Goal: Task Accomplishment & Management: Use online tool/utility

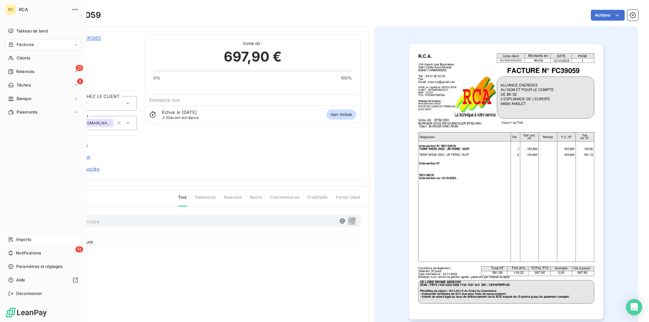
click at [28, 241] on span "Imports" at bounding box center [23, 240] width 15 height 6
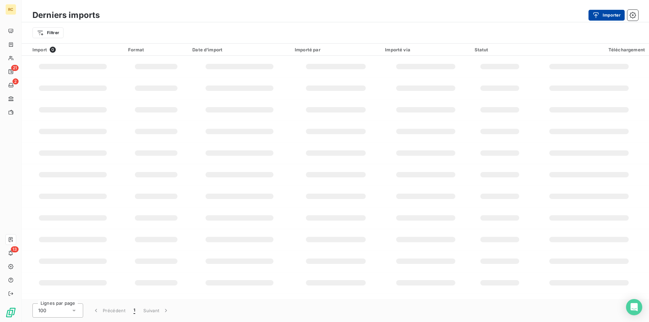
click at [598, 13] on icon "button" at bounding box center [595, 15] width 7 height 7
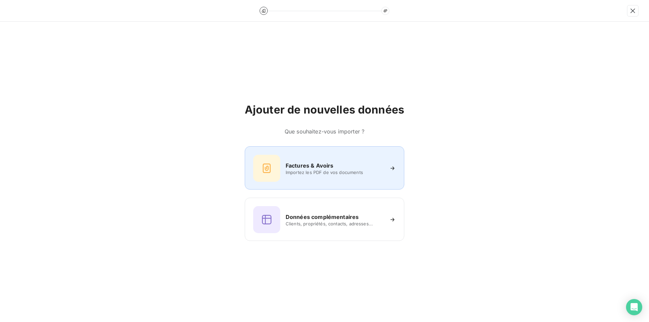
click at [302, 172] on span "Importez les PDF de vos documents" at bounding box center [335, 172] width 98 height 5
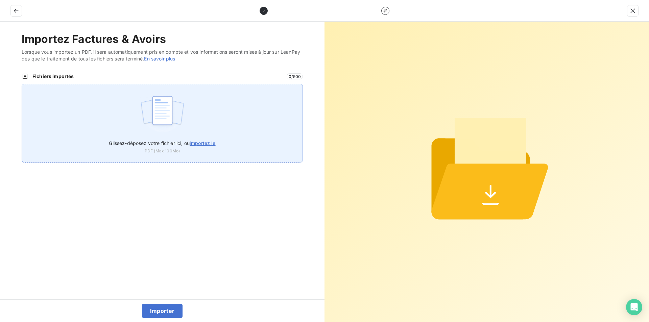
click at [204, 141] on span "importez le" at bounding box center [203, 143] width 26 height 6
click at [22, 84] on input "Glissez-déposez votre fichier ici, ou importez le" at bounding box center [22, 84] width 0 height 0
type input "C:\fakepath\AC250265.pdf"
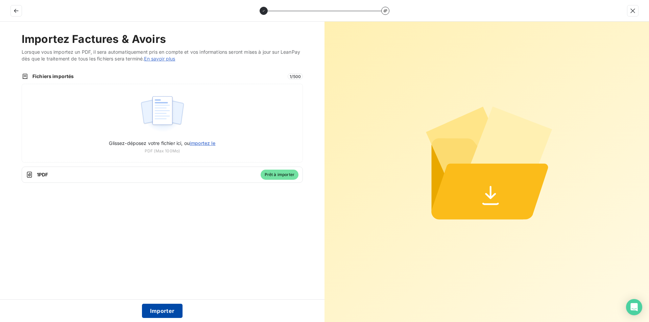
click at [172, 315] on button "Importer" at bounding box center [162, 311] width 41 height 14
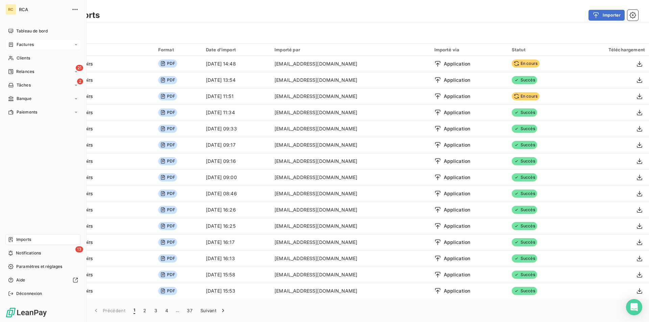
click at [20, 42] on span "Factures" at bounding box center [25, 45] width 17 height 6
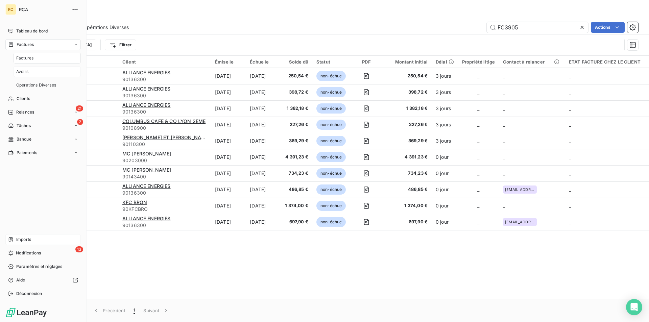
click at [20, 69] on span "Avoirs" at bounding box center [22, 72] width 12 height 6
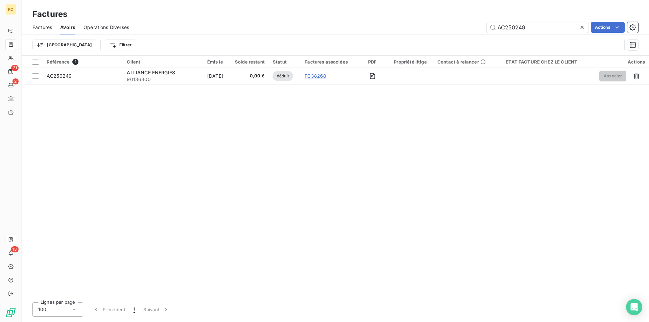
drag, startPoint x: 506, startPoint y: 27, endPoint x: 491, endPoint y: 33, distance: 16.3
click at [456, 30] on div "AC250249 Actions" at bounding box center [387, 27] width 501 height 11
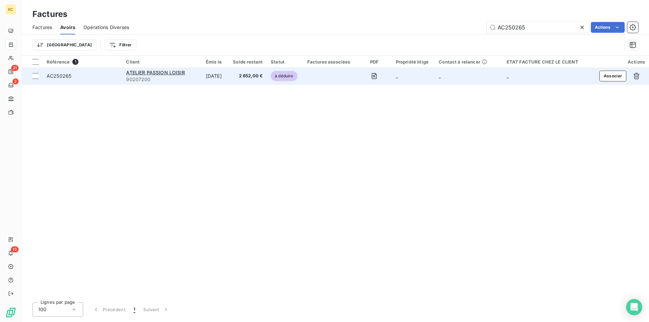
type input "AC250265"
click at [57, 78] on span "AC250265" at bounding box center [59, 76] width 25 height 6
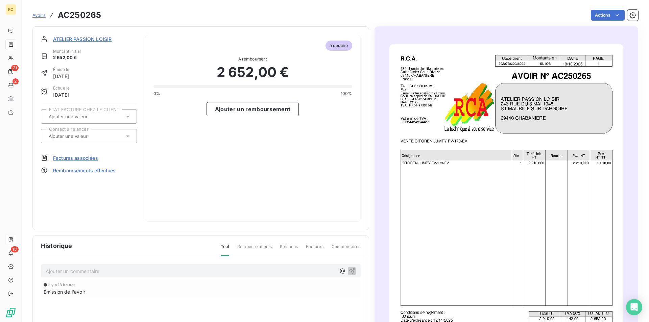
click at [74, 159] on span "Factures associées" at bounding box center [75, 157] width 45 height 7
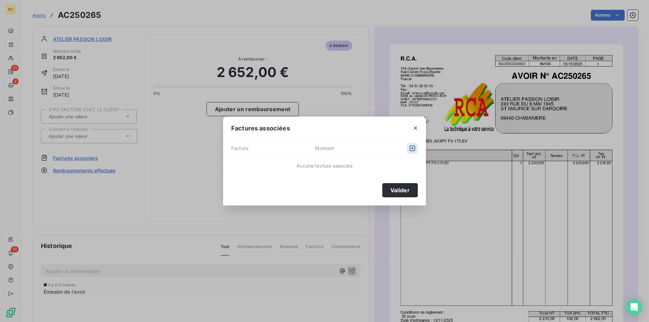
click at [410, 145] on icon "button" at bounding box center [412, 148] width 7 height 7
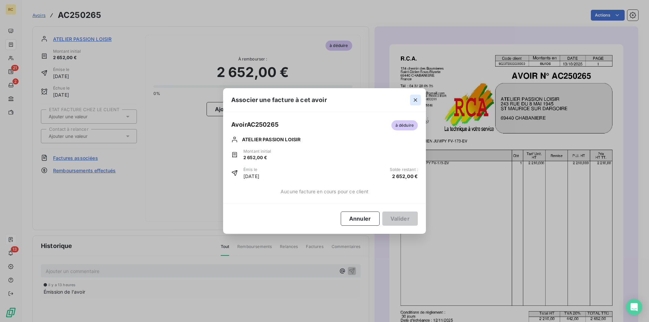
click at [415, 100] on icon "button" at bounding box center [415, 99] width 3 height 3
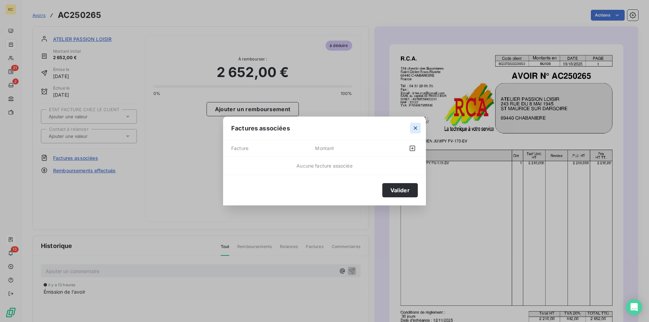
click at [414, 126] on icon "button" at bounding box center [415, 128] width 7 height 7
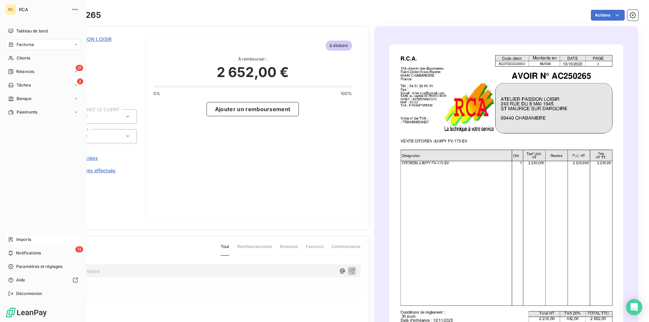
drag, startPoint x: 25, startPoint y: 238, endPoint x: 30, endPoint y: 235, distance: 5.7
click at [25, 238] on span "Imports" at bounding box center [23, 240] width 15 height 6
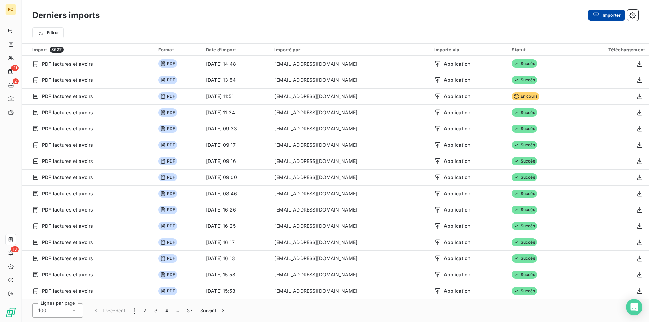
click at [603, 11] on button "Importer" at bounding box center [606, 15] width 36 height 11
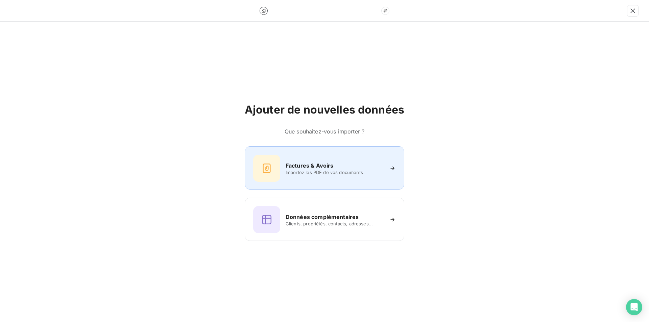
click at [298, 167] on h6 "Factures & Avoirs" at bounding box center [310, 166] width 48 height 8
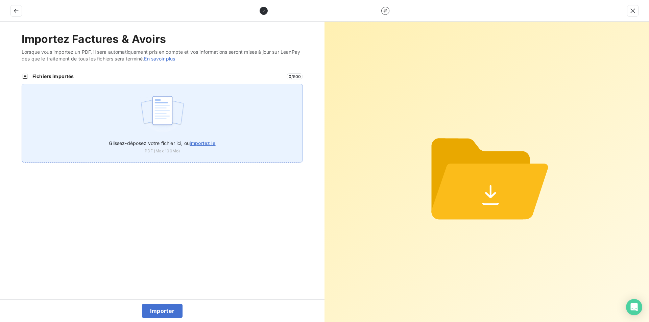
click at [202, 141] on span "importez le" at bounding box center [203, 143] width 26 height 6
click at [22, 84] on input "Glissez-déposez votre fichier ici, ou importez le" at bounding box center [22, 84] width 0 height 0
type input "C:\fakepath\FC39060.pdf"
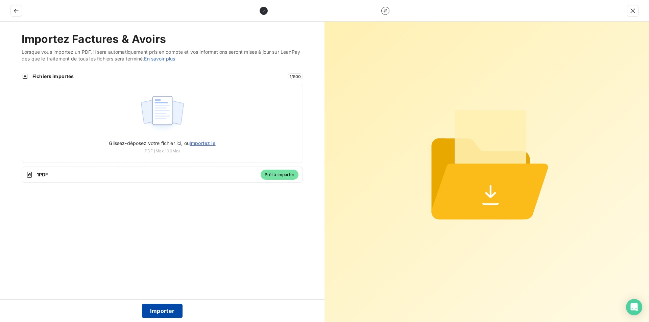
click at [165, 311] on button "Importer" at bounding box center [162, 311] width 41 height 14
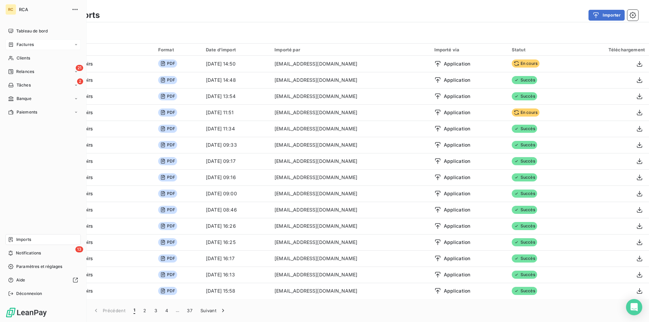
click at [19, 41] on div "Factures" at bounding box center [42, 44] width 75 height 11
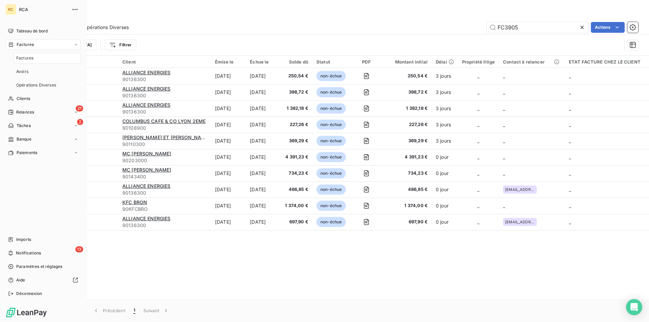
click at [27, 61] on span "Factures" at bounding box center [24, 58] width 17 height 6
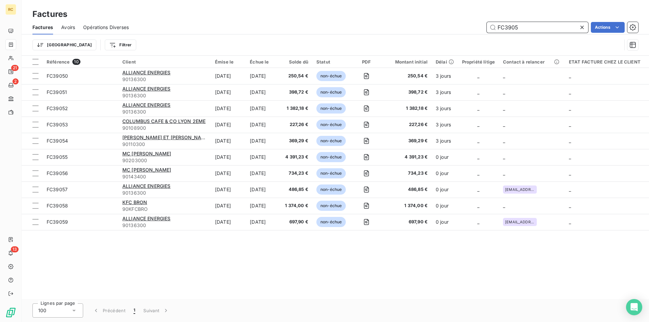
drag, startPoint x: 527, startPoint y: 25, endPoint x: 480, endPoint y: 24, distance: 47.3
click at [475, 24] on div "FC3905 Actions" at bounding box center [387, 27] width 501 height 11
paste input "60"
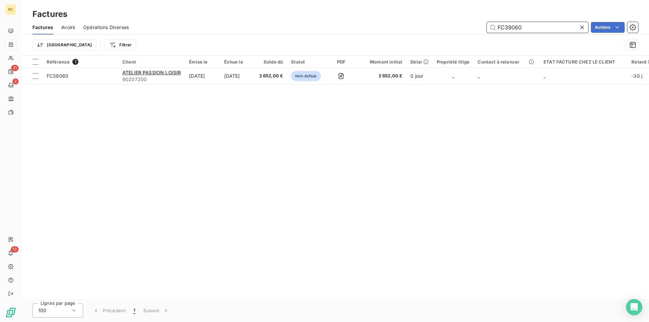
type input "FC39060"
click at [354, 36] on div "Trier Filtrer" at bounding box center [335, 44] width 606 height 21
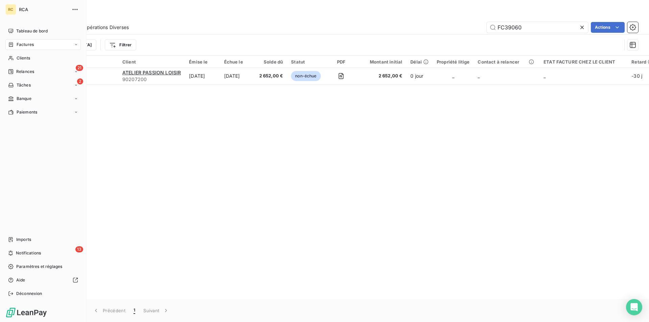
click at [22, 45] on span "Factures" at bounding box center [25, 45] width 17 height 6
click at [24, 70] on span "Avoirs" at bounding box center [22, 72] width 12 height 6
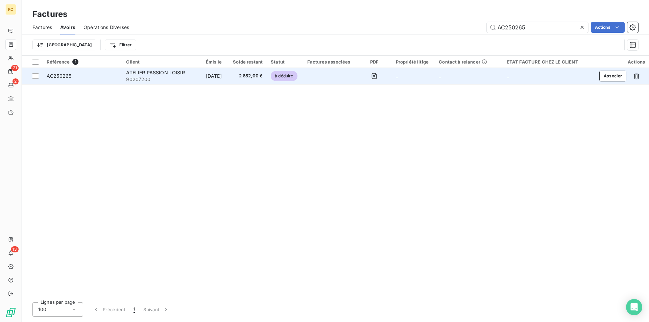
click at [62, 76] on span "AC250265" at bounding box center [59, 76] width 25 height 6
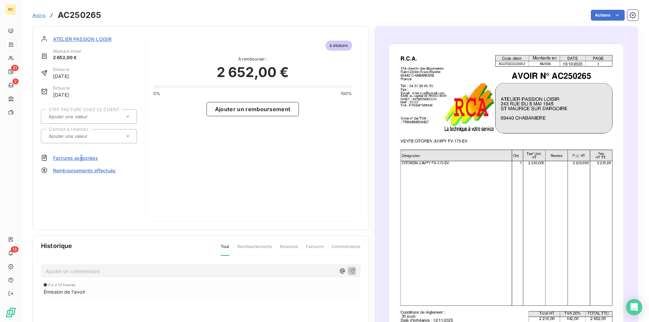
click at [80, 158] on span "Factures associées" at bounding box center [75, 157] width 45 height 7
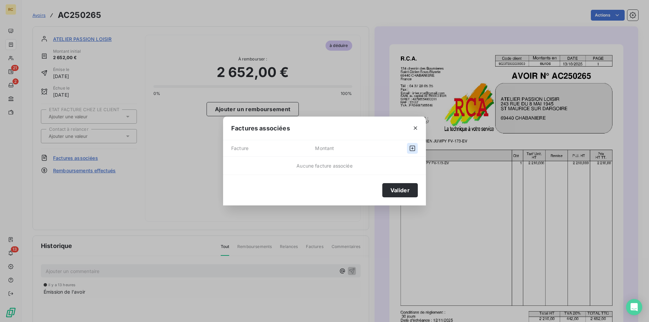
click at [415, 145] on icon "button" at bounding box center [412, 148] width 7 height 7
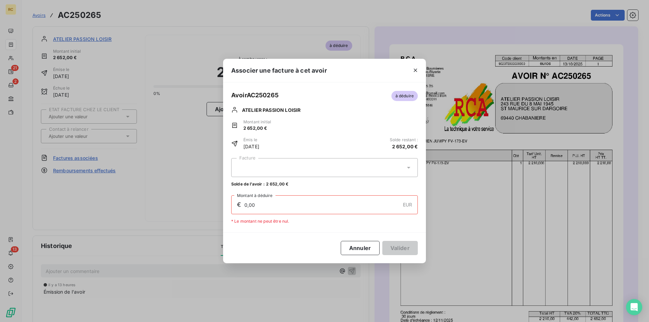
click at [408, 167] on icon at bounding box center [408, 167] width 7 height 7
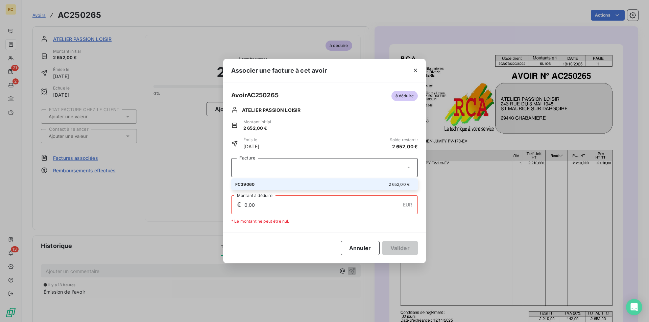
click at [280, 186] on div "FC39060 2 652,00 €" at bounding box center [324, 184] width 178 height 6
type input "2 652,00"
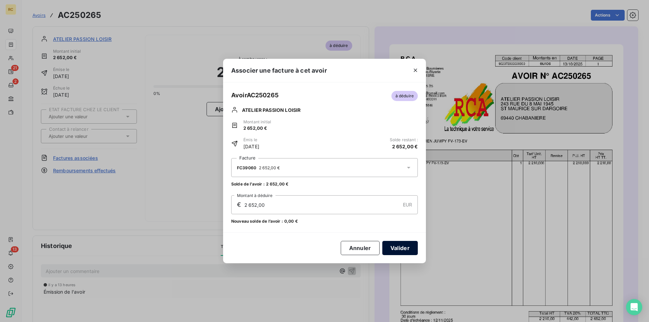
click at [402, 249] on button "Valider" at bounding box center [399, 248] width 35 height 14
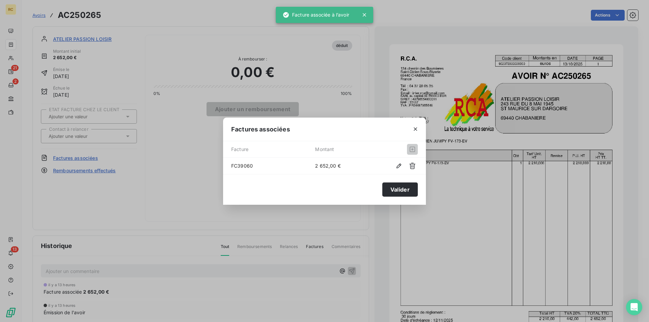
click at [375, 87] on div "Factures associées Facture Montant FC39060 2 652,00 € Valider" at bounding box center [324, 161] width 649 height 322
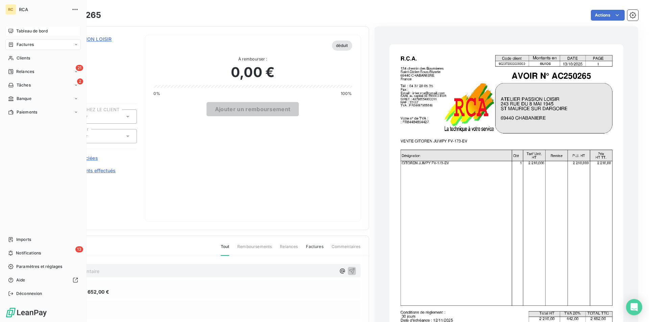
click at [15, 32] on div "Tableau de bord" at bounding box center [42, 31] width 75 height 11
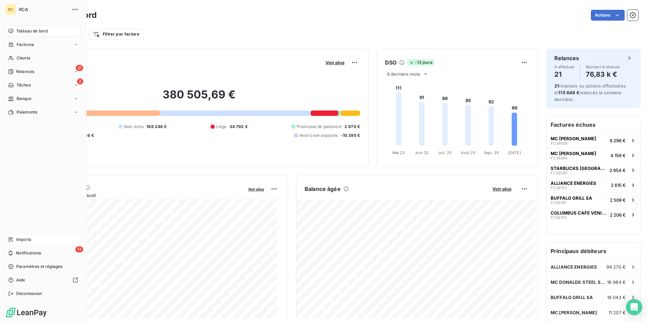
click at [25, 241] on span "Imports" at bounding box center [23, 240] width 15 height 6
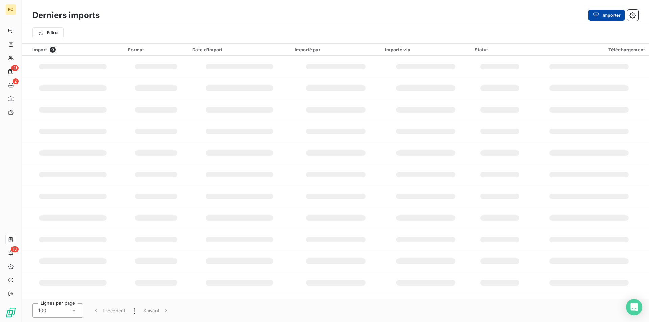
click at [617, 18] on button "Importer" at bounding box center [606, 15] width 36 height 11
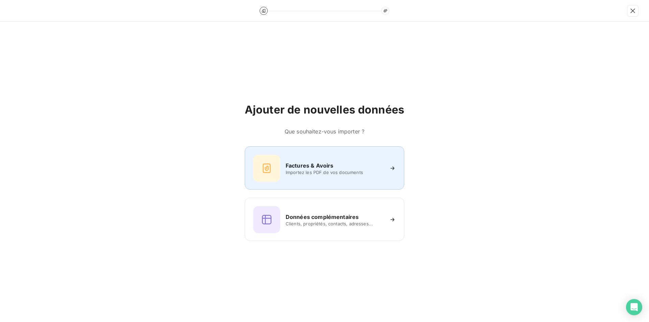
click at [326, 162] on h6 "Factures & Avoirs" at bounding box center [310, 166] width 48 height 8
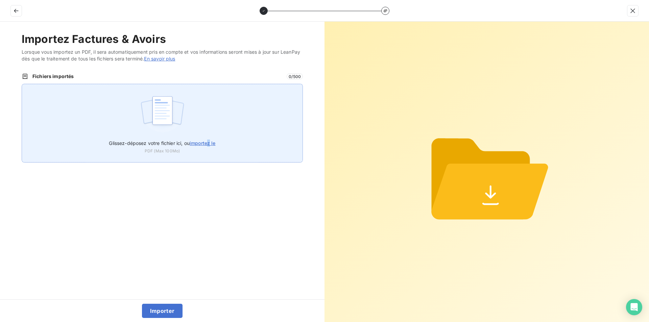
click at [210, 141] on span "importez le" at bounding box center [203, 143] width 26 height 6
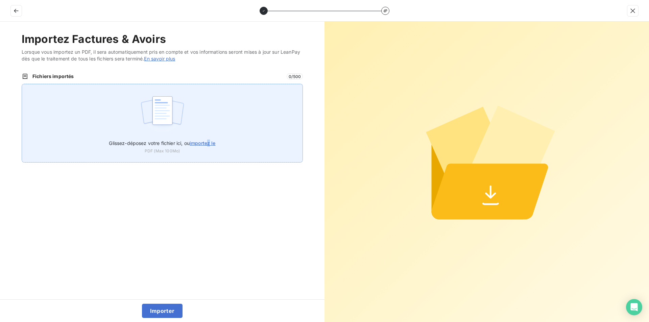
type input "C:\fakepath\FC39061.pdf"
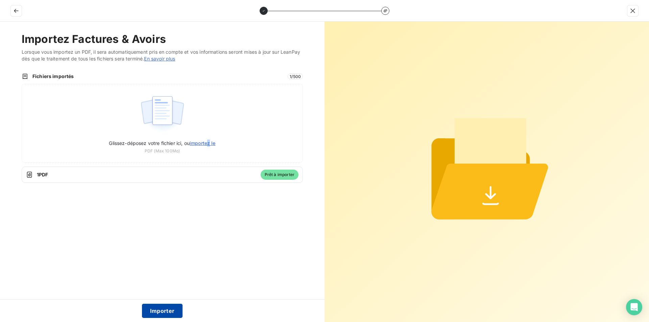
click at [164, 306] on button "Importer" at bounding box center [162, 311] width 41 height 14
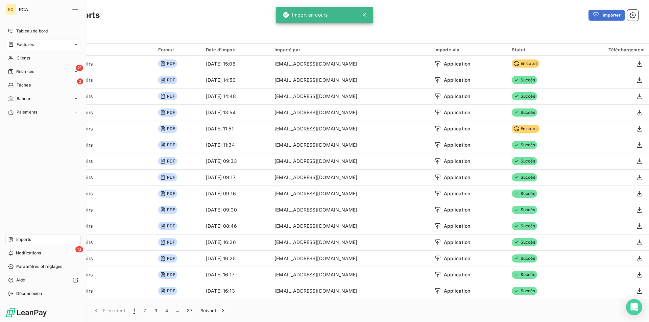
click at [17, 45] on span "Factures" at bounding box center [25, 45] width 17 height 6
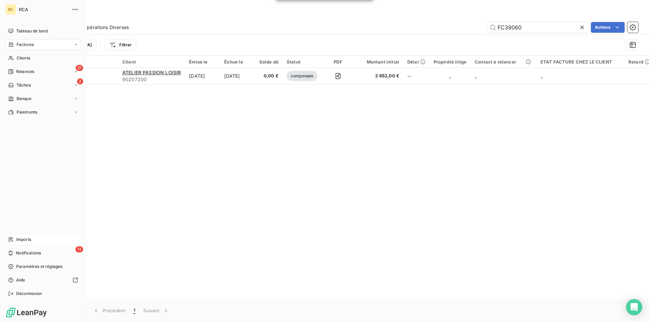
click at [21, 44] on span "Factures" at bounding box center [25, 45] width 17 height 6
click at [25, 57] on span "Factures" at bounding box center [24, 58] width 17 height 6
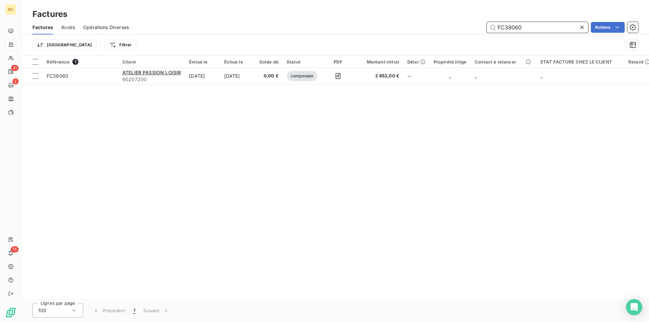
drag, startPoint x: 528, startPoint y: 27, endPoint x: 479, endPoint y: 24, distance: 49.1
click at [479, 24] on div "FC39060 Actions" at bounding box center [387, 27] width 501 height 11
paste input "1"
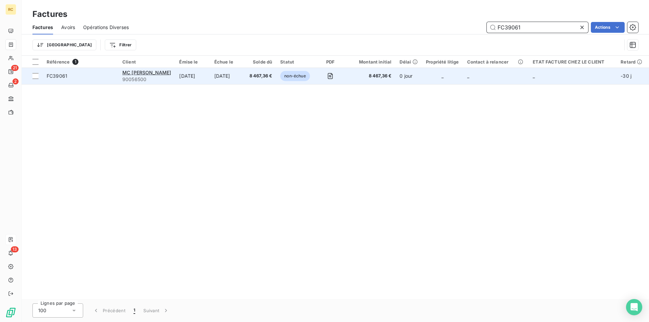
type input "FC39061"
click at [54, 75] on span "FC39061" at bounding box center [57, 76] width 21 height 6
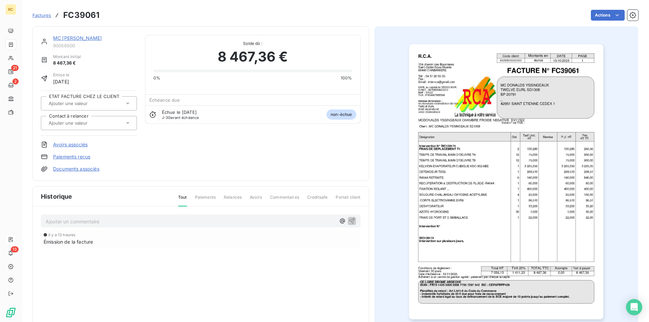
click at [86, 168] on link "Documents associés" at bounding box center [76, 169] width 46 height 7
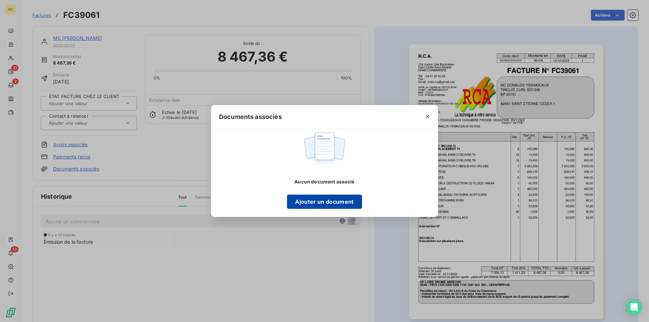
click at [335, 198] on button "Ajouter un document" at bounding box center [324, 202] width 75 height 14
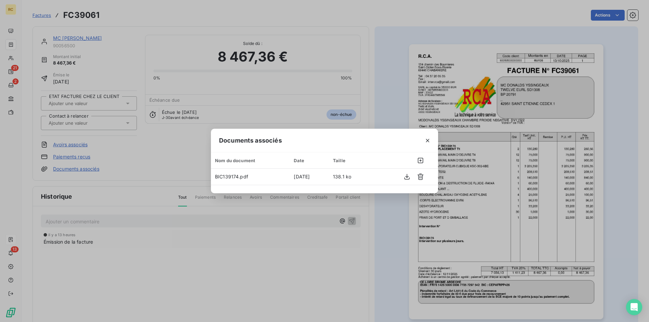
click at [392, 218] on div "Documents associés Nom du document Date Taille BIC139174.pdf [DATE] 138.1 ko" at bounding box center [324, 161] width 649 height 322
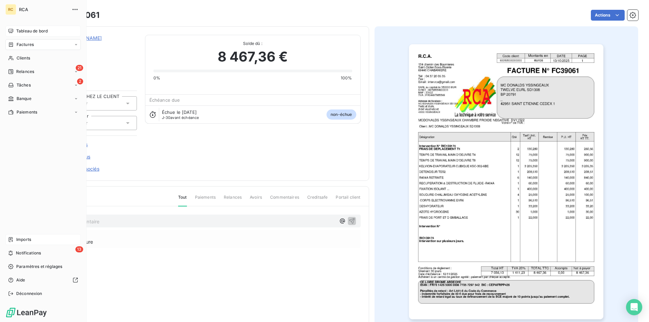
click at [29, 30] on span "Tableau de bord" at bounding box center [31, 31] width 31 height 6
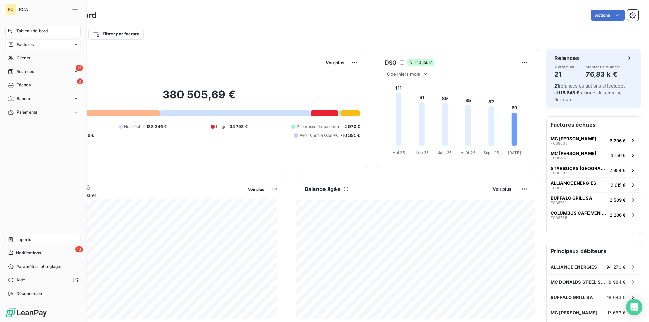
click at [19, 44] on span "Factures" at bounding box center [25, 45] width 17 height 6
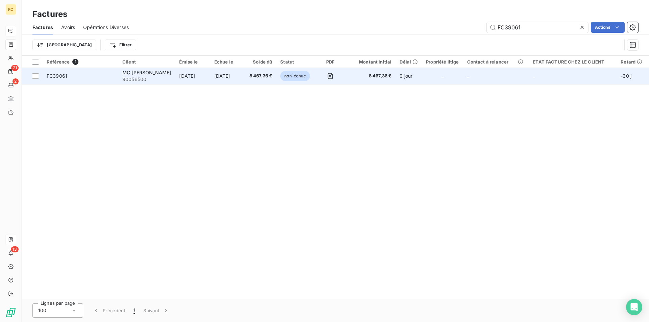
click at [53, 74] on span "FC39061" at bounding box center [57, 76] width 21 height 6
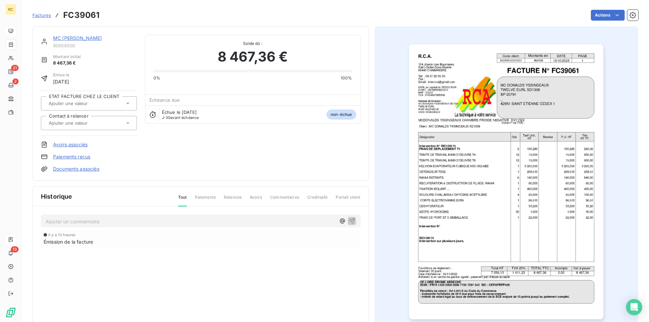
click at [74, 170] on link "Documents associés" at bounding box center [76, 169] width 46 height 7
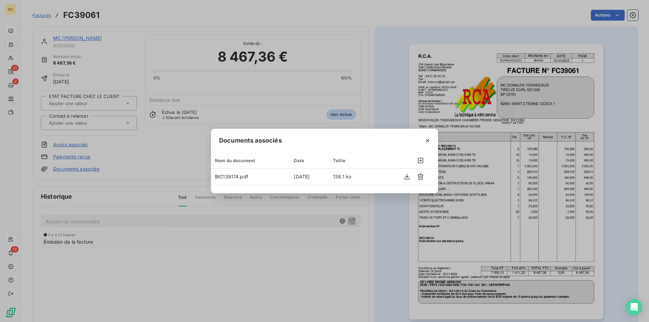
click at [371, 85] on div "Documents associés Nom du document Date Taille BIC139174.pdf [DATE] 138.1 ko" at bounding box center [324, 161] width 649 height 322
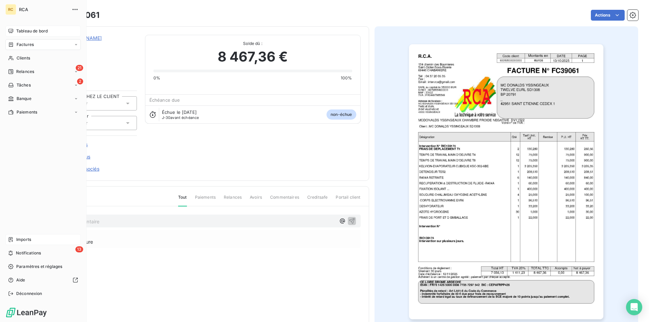
click at [26, 44] on span "Factures" at bounding box center [25, 45] width 17 height 6
click at [32, 31] on span "Tableau de bord" at bounding box center [31, 31] width 31 height 6
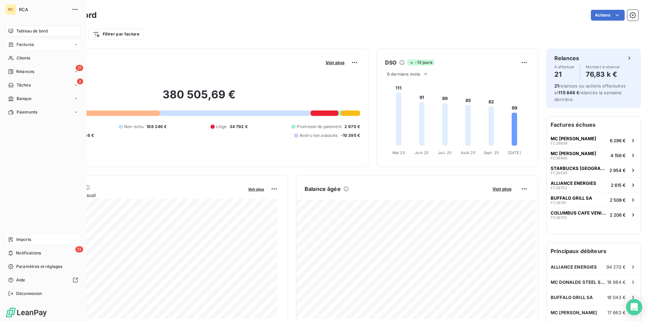
click at [18, 46] on span "Factures" at bounding box center [25, 45] width 17 height 6
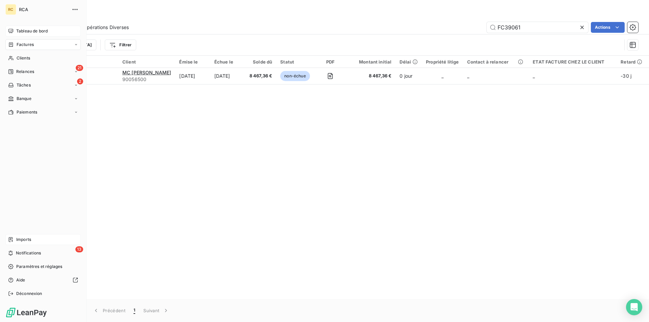
click at [23, 28] on span "Tableau de bord" at bounding box center [31, 31] width 31 height 6
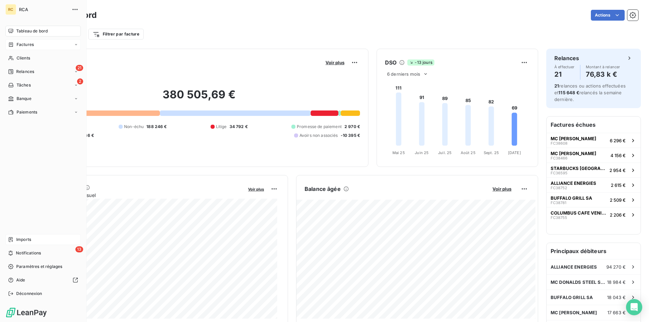
click at [15, 31] on div "Tableau de bord" at bounding box center [42, 31] width 75 height 11
click at [18, 31] on span "Tableau de bord" at bounding box center [31, 31] width 31 height 6
click at [21, 238] on span "Imports" at bounding box center [23, 240] width 15 height 6
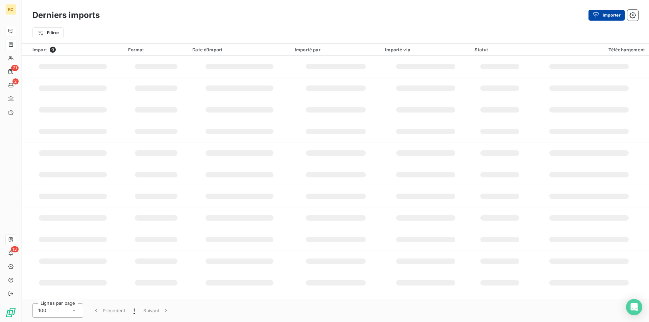
click at [607, 12] on button "Importer" at bounding box center [606, 15] width 36 height 11
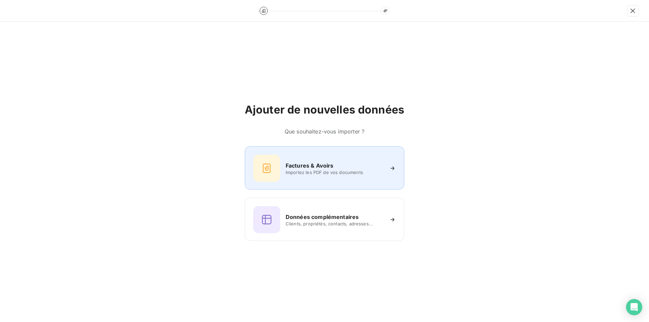
click at [309, 166] on h6 "Factures & Avoirs" at bounding box center [310, 166] width 48 height 8
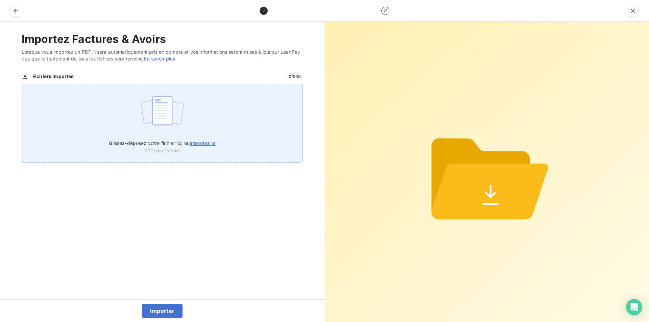
click at [215, 144] on span "importez le" at bounding box center [203, 143] width 26 height 6
click at [22, 84] on input "Glissez-déposez votre fichier ici, ou importez le" at bounding box center [22, 84] width 0 height 0
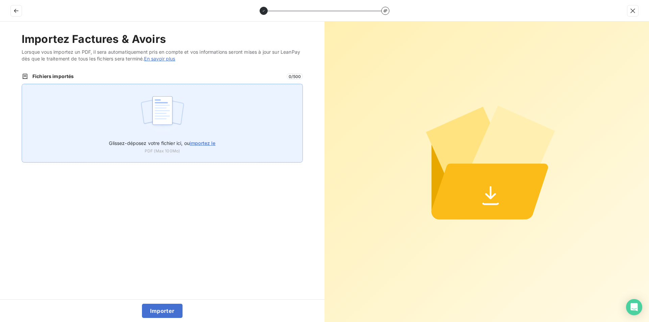
type input "C:\fakepath\FC39062.pdf"
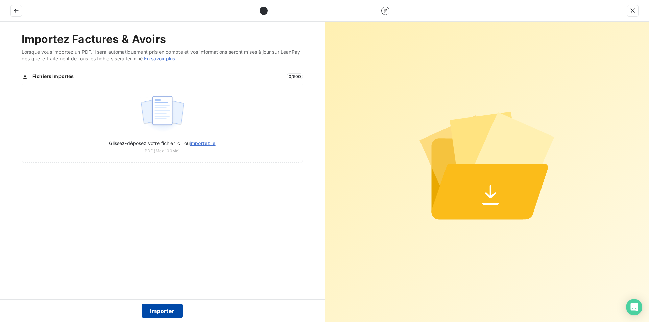
click at [162, 309] on button "Importer" at bounding box center [162, 311] width 41 height 14
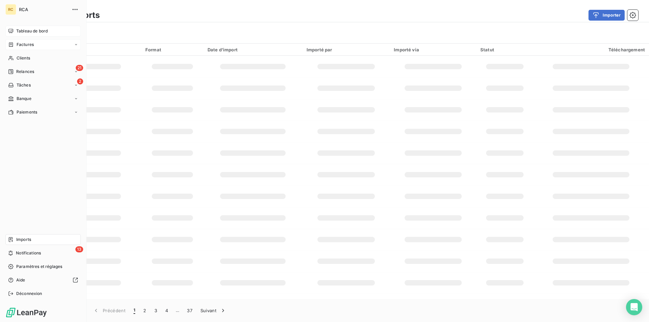
click at [21, 43] on span "Factures" at bounding box center [25, 45] width 17 height 6
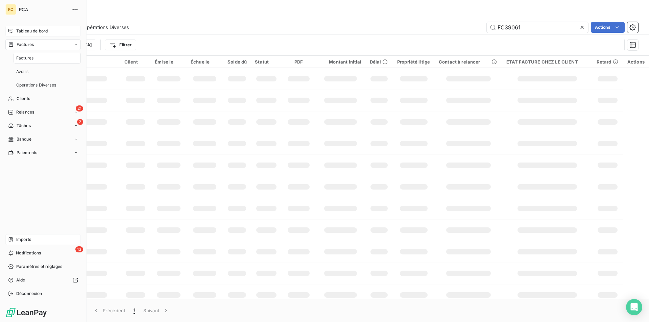
drag, startPoint x: 25, startPoint y: 59, endPoint x: 40, endPoint y: 57, distance: 15.0
click at [25, 59] on span "Factures" at bounding box center [24, 58] width 17 height 6
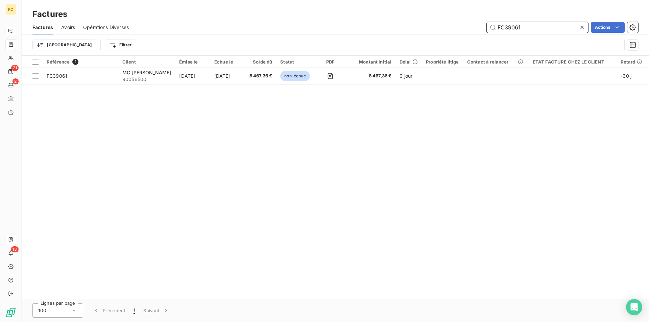
drag, startPoint x: 518, startPoint y: 29, endPoint x: 514, endPoint y: 28, distance: 3.9
click at [463, 29] on div "FC39061 Actions" at bounding box center [387, 27] width 501 height 11
paste input "8766"
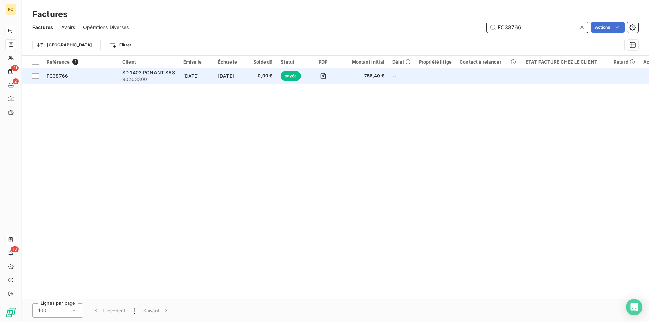
type input "FC38766"
click at [58, 79] on div "FC38766" at bounding box center [57, 76] width 21 height 7
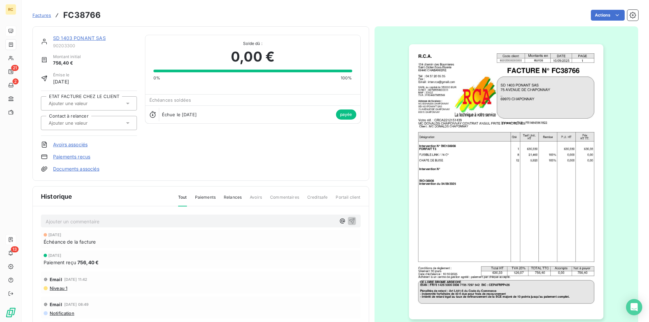
click at [72, 171] on link "Documents associés" at bounding box center [76, 169] width 46 height 7
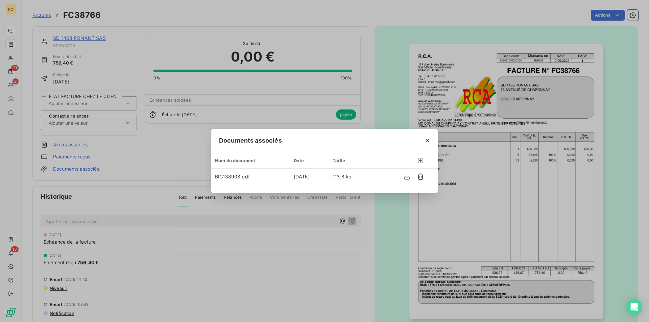
click at [391, 90] on div "Documents associés Nom du document Date Taille BIC138908.pdf [DATE] 113.8 ko" at bounding box center [324, 161] width 649 height 322
